Goal: Task Accomplishment & Management: Manage account settings

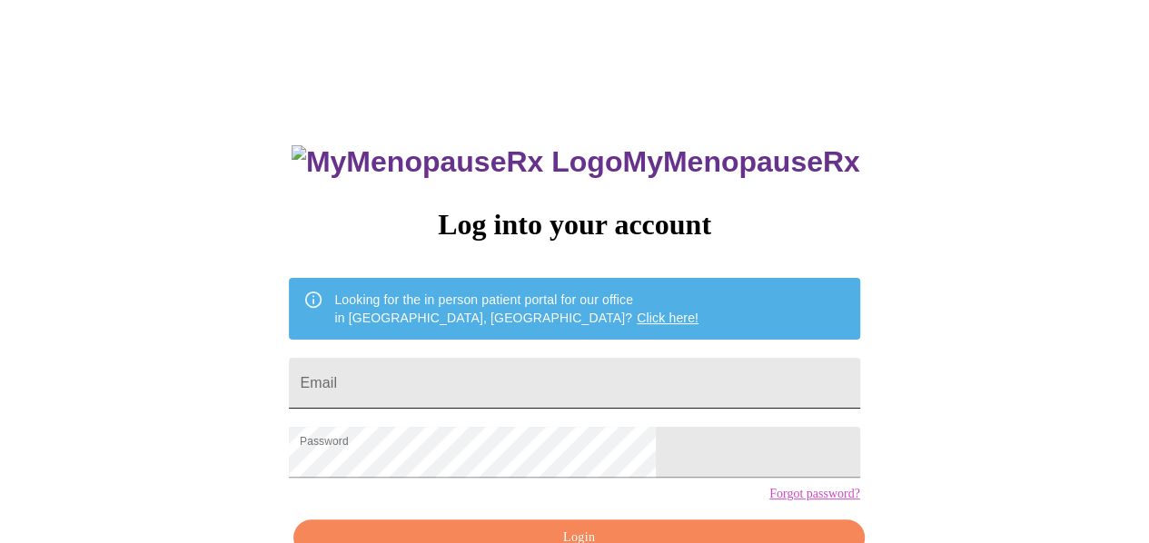
click at [416, 364] on input "Email" at bounding box center [574, 383] width 570 height 51
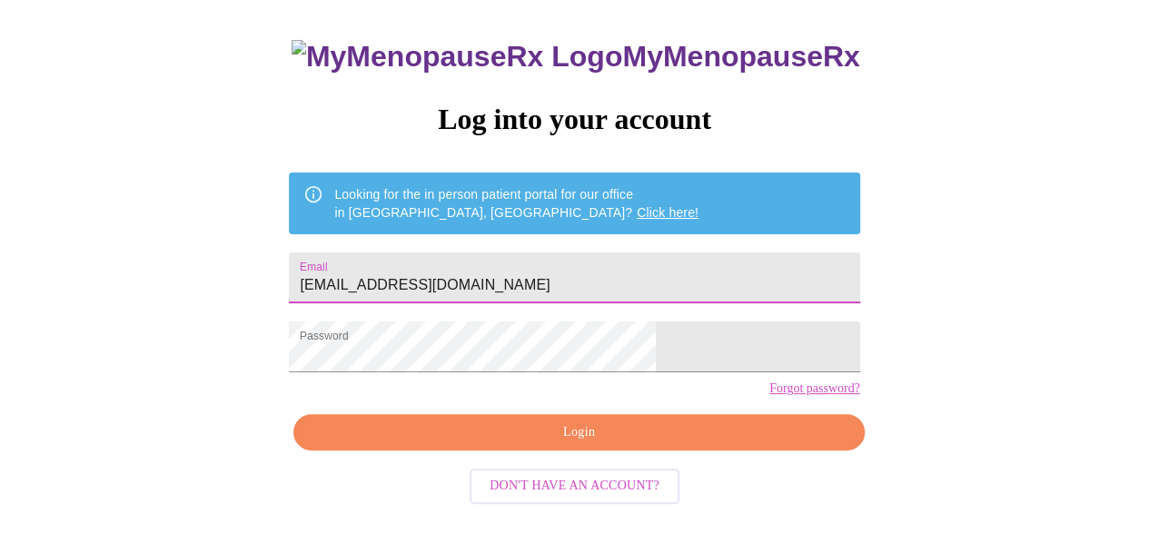
type input "ecastiglione18@gmail.com"
click at [519, 451] on button "Login" at bounding box center [578, 432] width 570 height 37
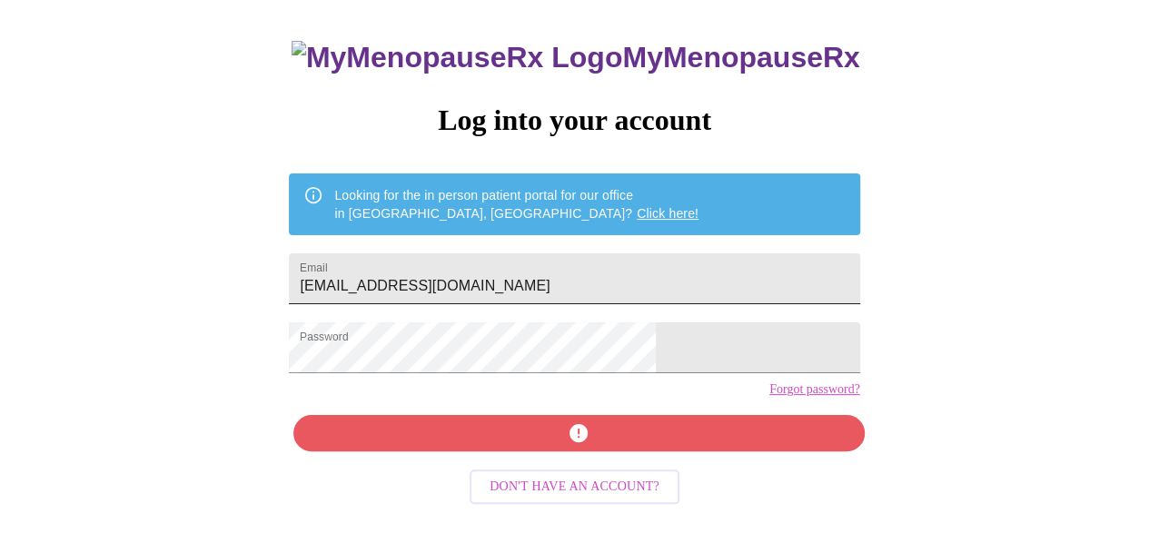
scroll to position [105, 0]
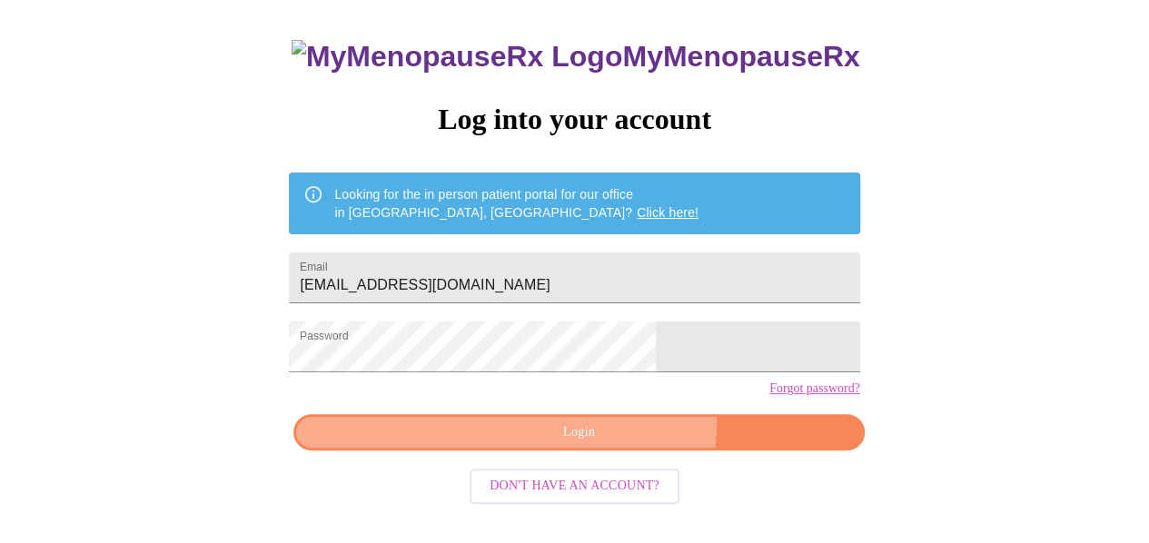
click at [607, 444] on span "Login" at bounding box center [578, 432] width 529 height 23
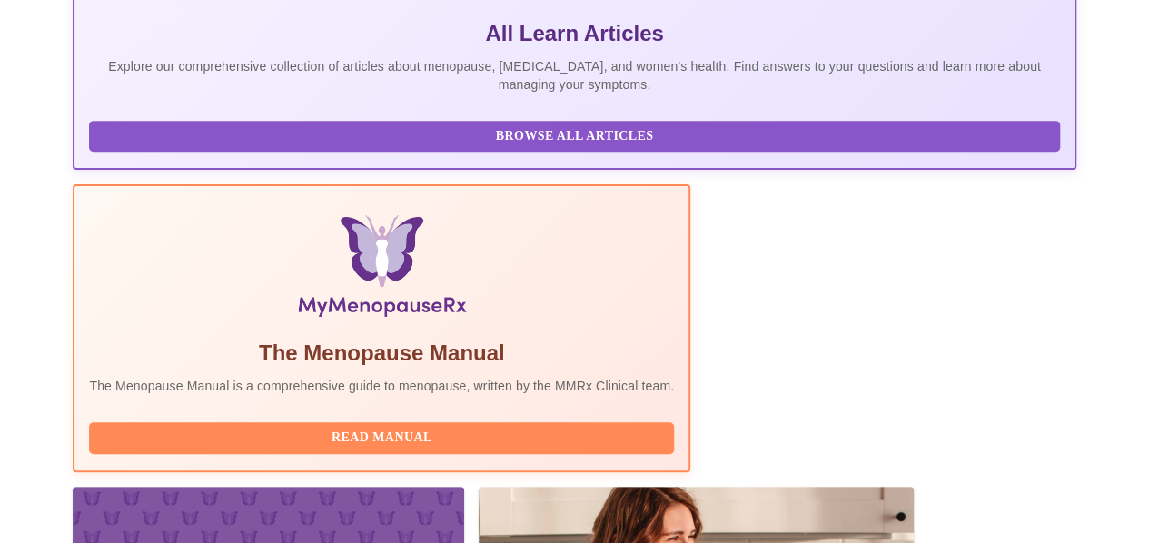
scroll to position [558, 0]
